Goal: Information Seeking & Learning: Learn about a topic

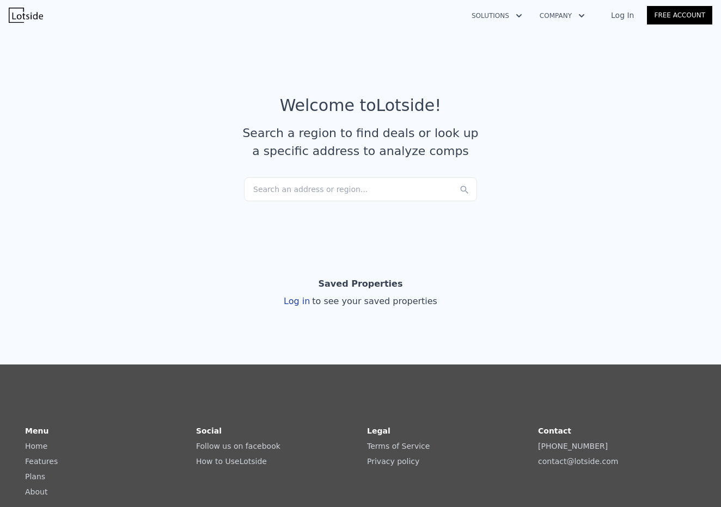
click at [628, 15] on link "Log In" at bounding box center [622, 15] width 49 height 11
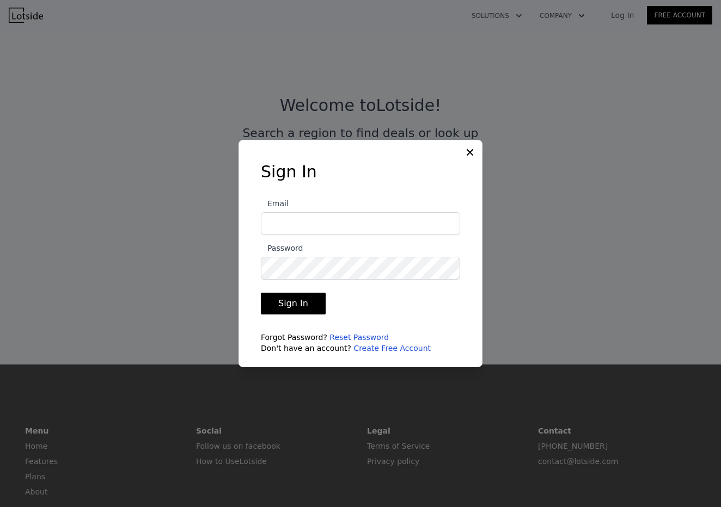
click at [332, 230] on input "Email" at bounding box center [360, 223] width 199 height 23
type input "[PERSON_NAME][EMAIL_ADDRESS][DOMAIN_NAME]"
click at [298, 297] on button "Sign In" at bounding box center [293, 304] width 65 height 22
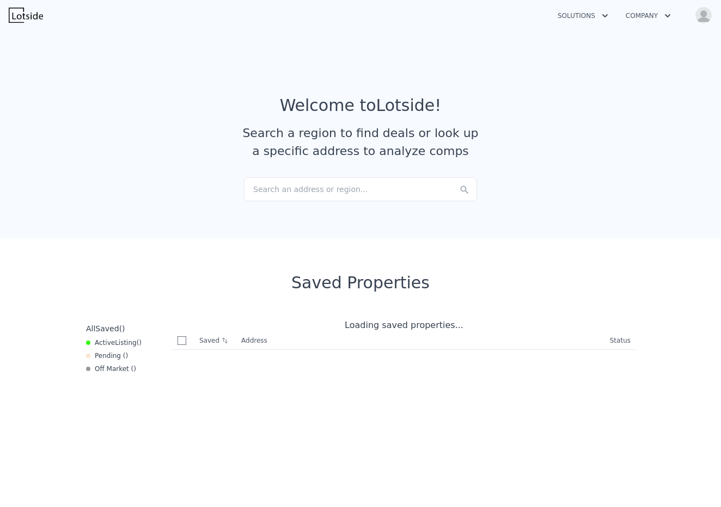
checkbox input "true"
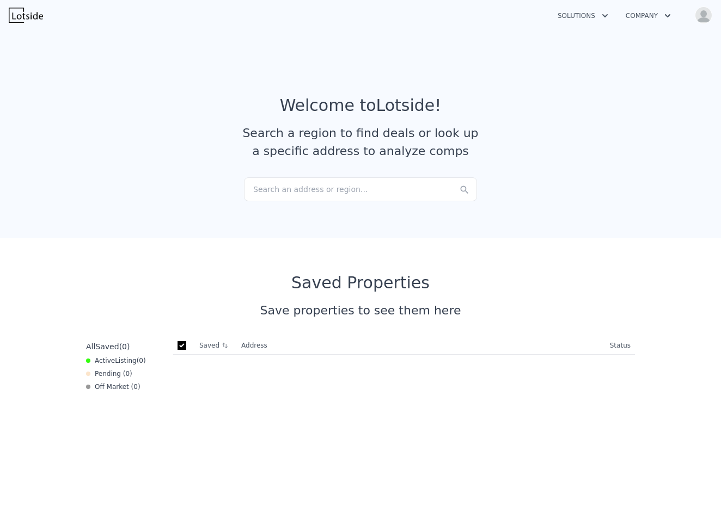
click at [387, 188] on div "Search an address or region..." at bounding box center [360, 189] width 233 height 24
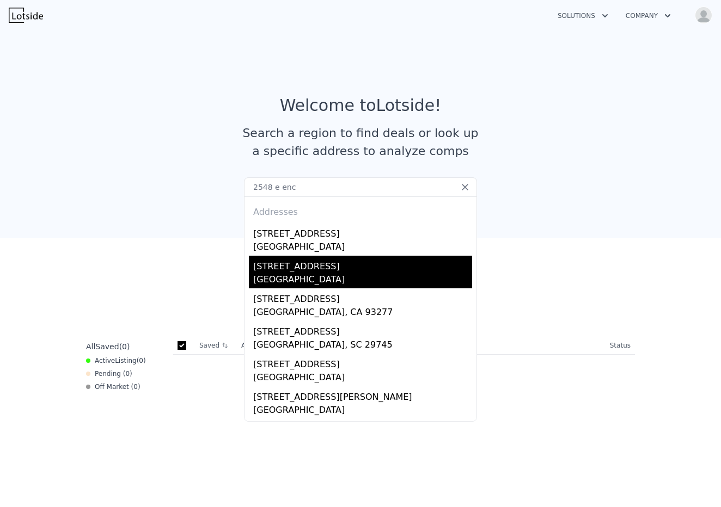
type input "2548 e enc"
click at [308, 268] on div "[STREET_ADDRESS]" at bounding box center [362, 264] width 219 height 17
